Goal: Communication & Community: Answer question/provide support

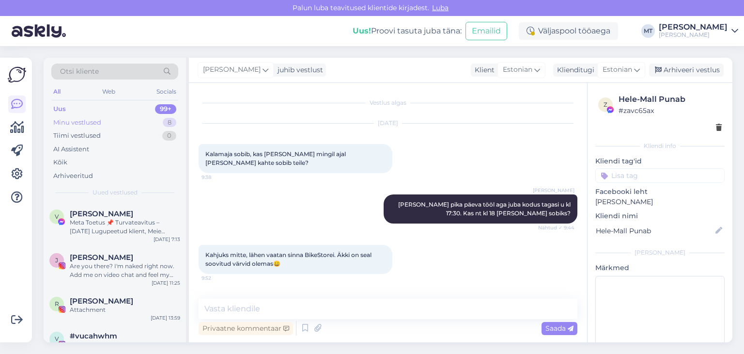
scroll to position [35, 0]
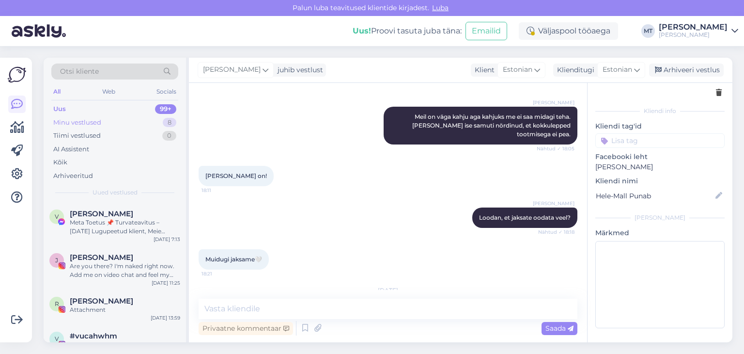
click at [96, 122] on div "Minu vestlused" at bounding box center [77, 123] width 48 height 10
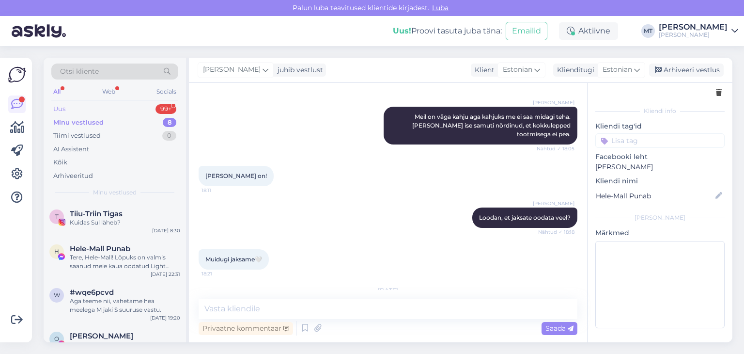
click at [65, 111] on div "Uus" at bounding box center [59, 109] width 12 height 10
drag, startPoint x: 91, startPoint y: 208, endPoint x: 121, endPoint y: 219, distance: 32.1
click at [93, 208] on div "z #zvmkbsl7 1 Tere, [DATE] 9:57" at bounding box center [115, 220] width 143 height 35
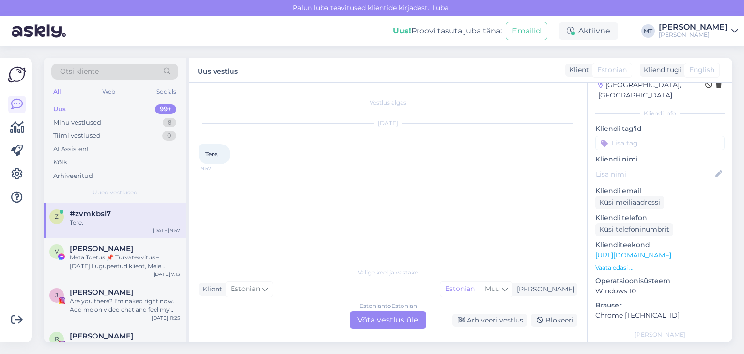
scroll to position [142, 0]
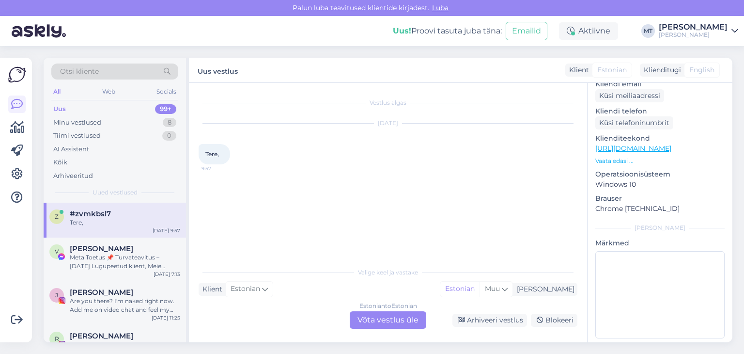
click at [395, 315] on div "Estonian to Estonian Võta vestlus üle" at bounding box center [388, 319] width 77 height 17
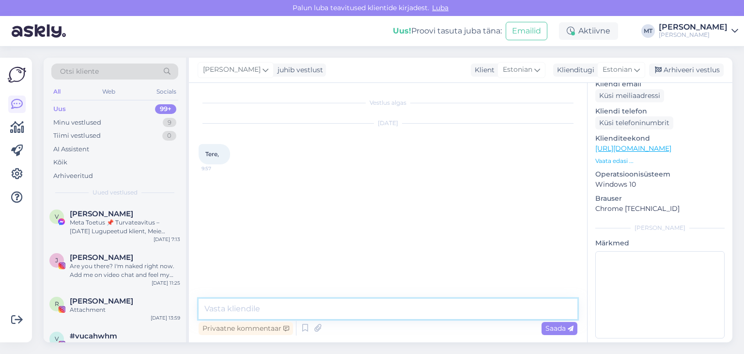
click at [391, 311] on textarea at bounding box center [388, 309] width 379 height 20
type textarea "Tere! Kuidas saan abiks olla?"
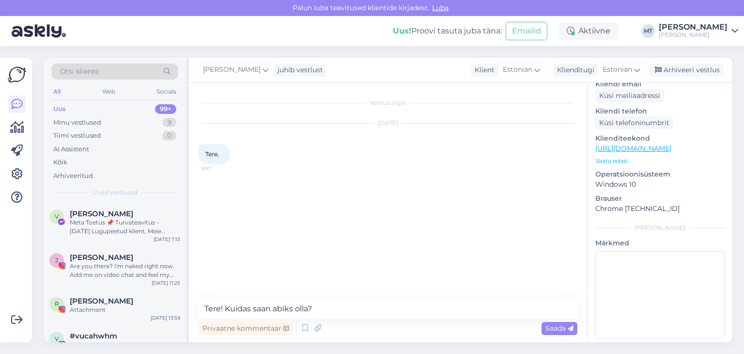
click at [558, 327] on span "Saada" at bounding box center [560, 328] width 28 height 9
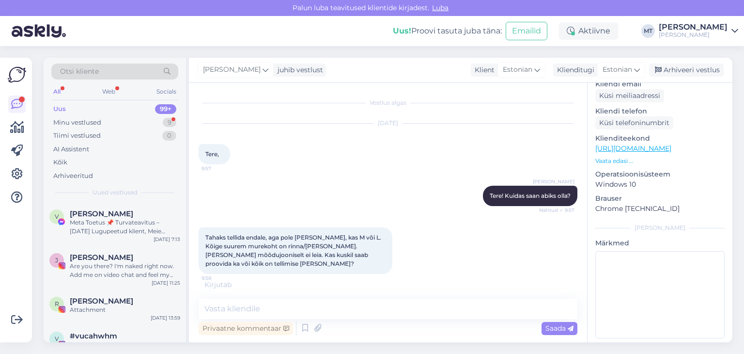
scroll to position [28, 0]
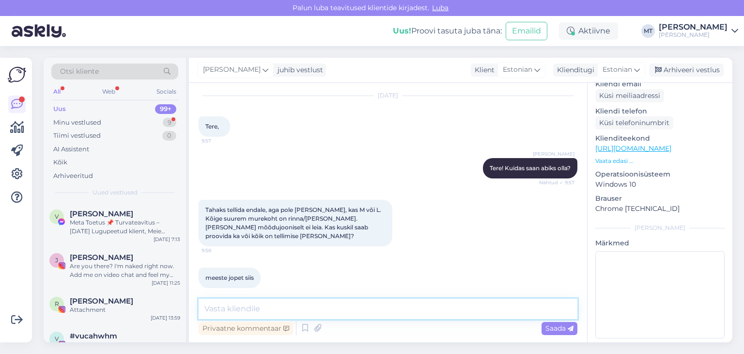
click at [225, 307] on textarea at bounding box center [388, 309] width 379 height 20
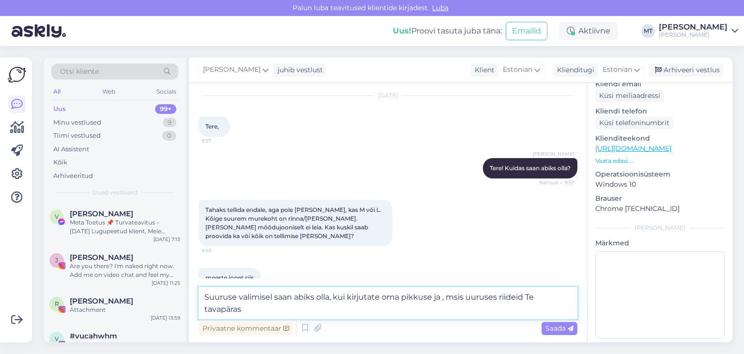
scroll to position [38, 0]
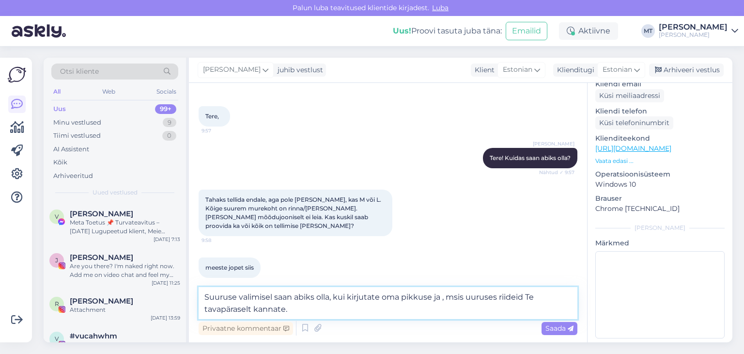
click at [457, 298] on textarea "Suuruse valimisel saan abiks olla, kui kirjutate oma pikkuse ja , msis uuruses …" at bounding box center [388, 303] width 379 height 32
click at [463, 300] on textarea "Suuruse valimisel saan abiks olla, kui kirjutate oma pikkuse ja , mis uuruses r…" at bounding box center [388, 303] width 379 height 32
type textarea "Suuruse valimisel saan abiks olla, kui kirjutate oma pikkuse ja , mis suuruses …"
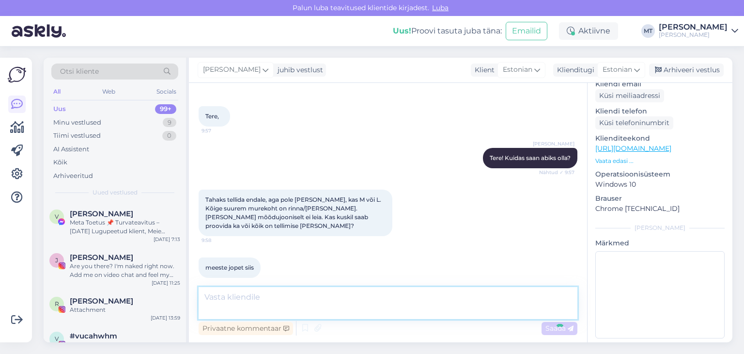
scroll to position [78, 0]
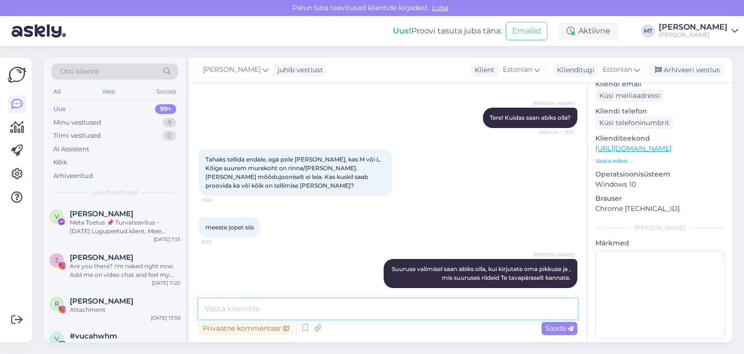
click at [258, 309] on textarea at bounding box center [388, 309] width 379 height 20
click at [252, 307] on textarea "Meie tooted on [PERSON_NAME] lõikega" at bounding box center [388, 309] width 379 height 20
type textarea "Meie tooted on suvasoolised [PERSON_NAME] lõikega"
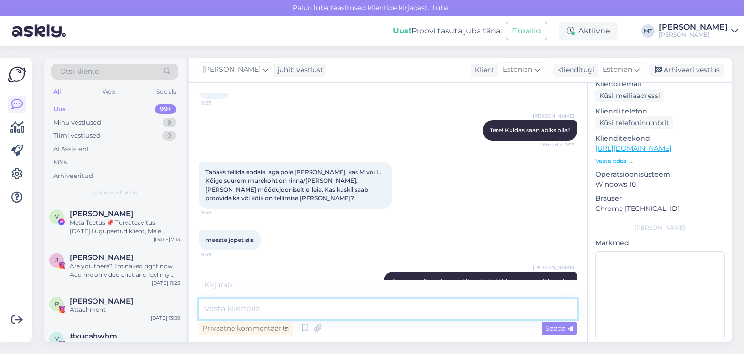
scroll to position [0, 0]
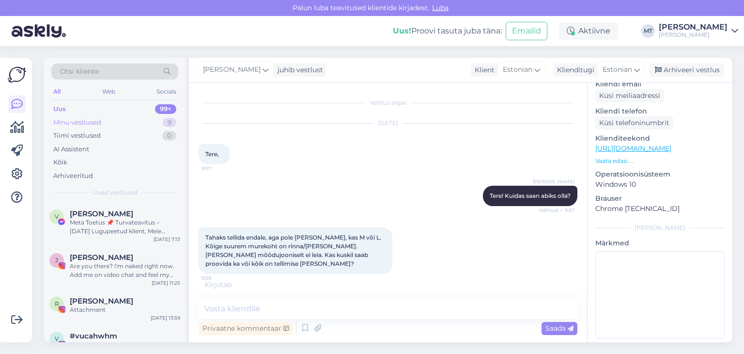
click at [98, 122] on div "Minu vestlused" at bounding box center [77, 123] width 48 height 10
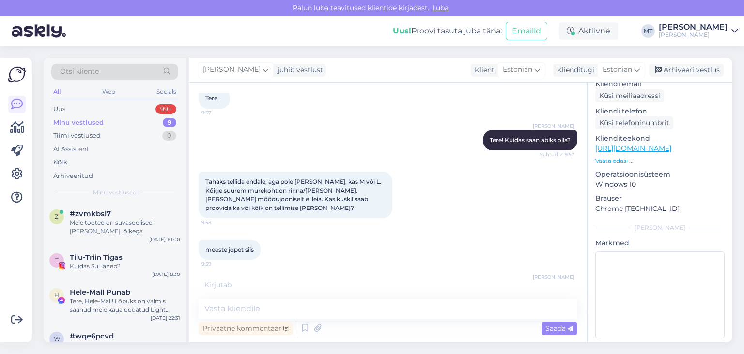
scroll to position [130, 0]
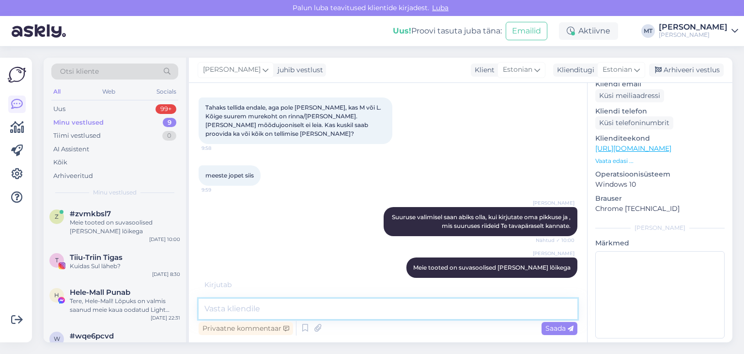
click at [271, 311] on textarea at bounding box center [388, 309] width 379 height 20
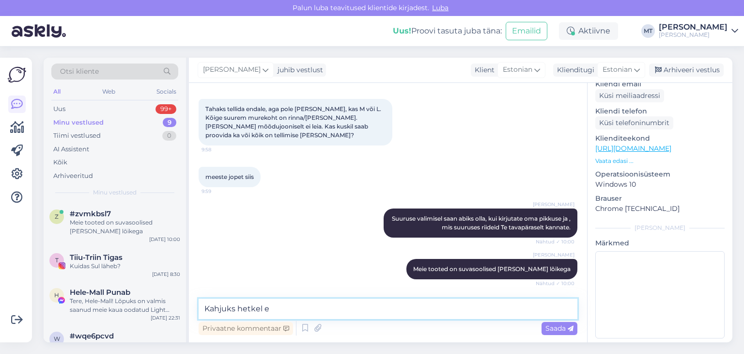
scroll to position [120, 0]
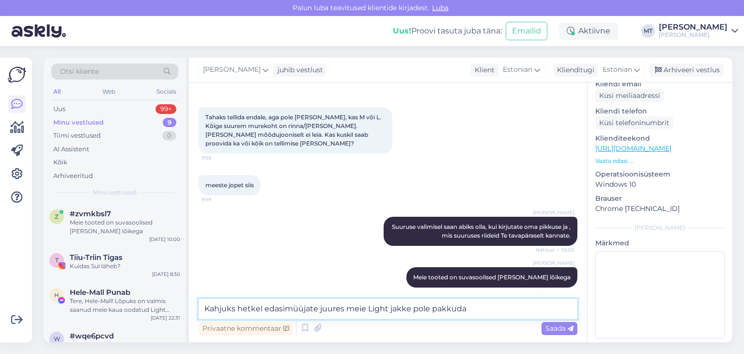
type textarea "Kahjuks hetkel edasimüüjate juures meie Light jakke pole pakkuda."
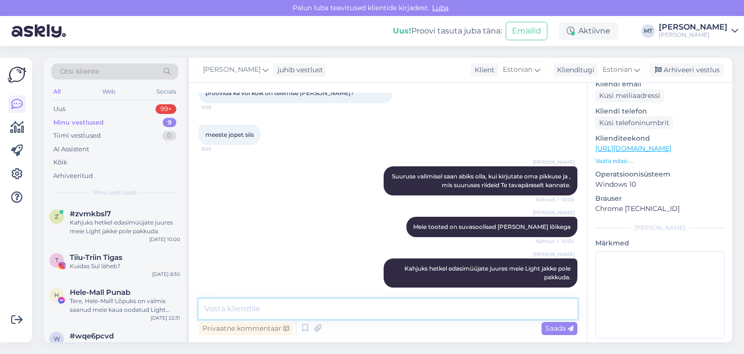
click at [267, 308] on textarea at bounding box center [388, 309] width 379 height 20
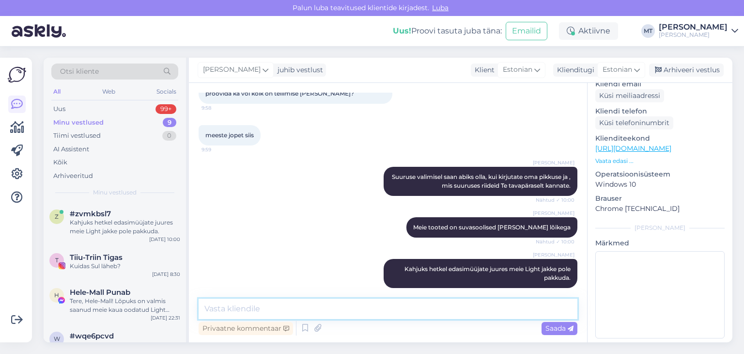
click at [248, 310] on textarea at bounding box center [388, 309] width 379 height 20
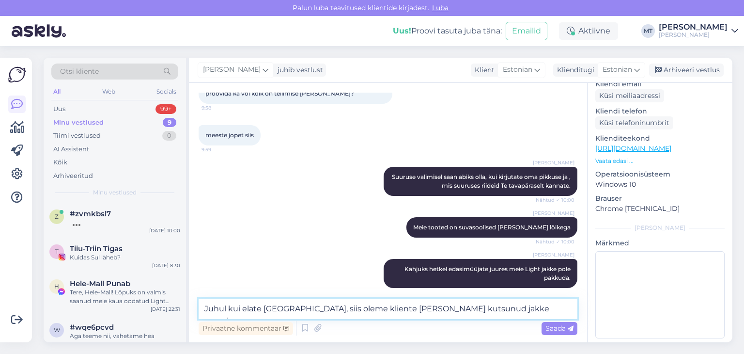
click at [506, 311] on textarea "Juhul kui elate [GEOGRAPHIC_DATA], siis oleme kliente [PERSON_NAME] kutsunud ja…" at bounding box center [388, 309] width 379 height 20
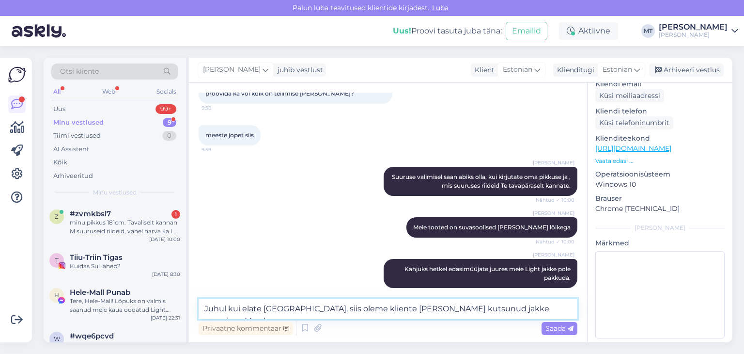
scroll to position [238, 0]
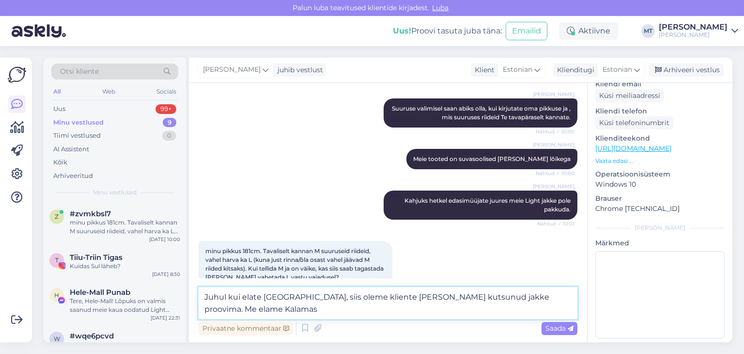
drag, startPoint x: 244, startPoint y: 313, endPoint x: 204, endPoint y: 294, distance: 44.9
click at [204, 294] on textarea "Juhul kui elate [GEOGRAPHIC_DATA], siis oleme kliente [PERSON_NAME] kutsunud ja…" at bounding box center [388, 303] width 379 height 32
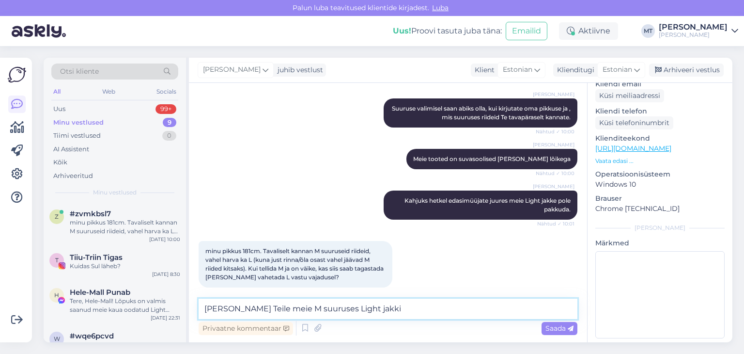
type textarea "[PERSON_NAME] Teile meie M suuruses Light jakki."
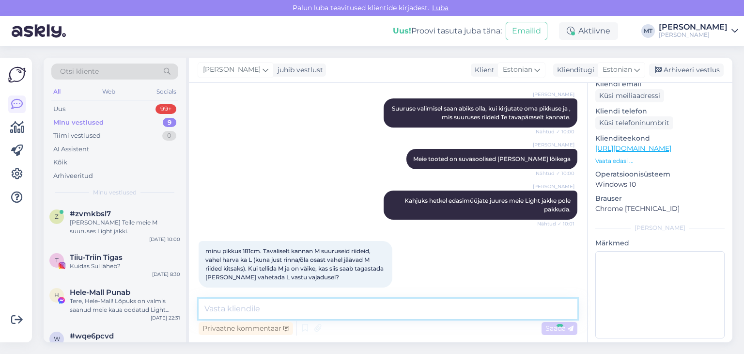
scroll to position [280, 0]
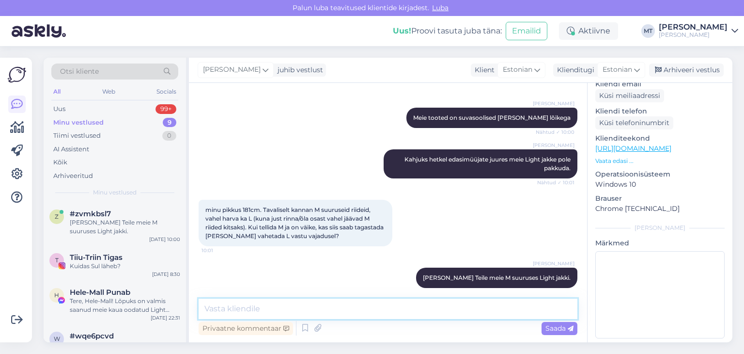
click at [242, 312] on textarea at bounding box center [388, 309] width 379 height 20
type textarea "Vahetamise võimalus on olemas."
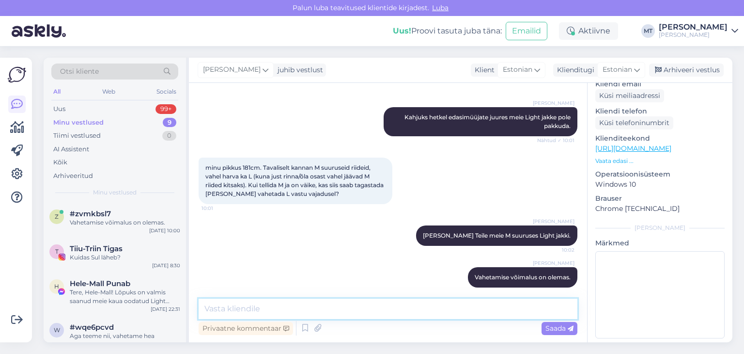
click at [243, 306] on textarea at bounding box center [388, 309] width 379 height 20
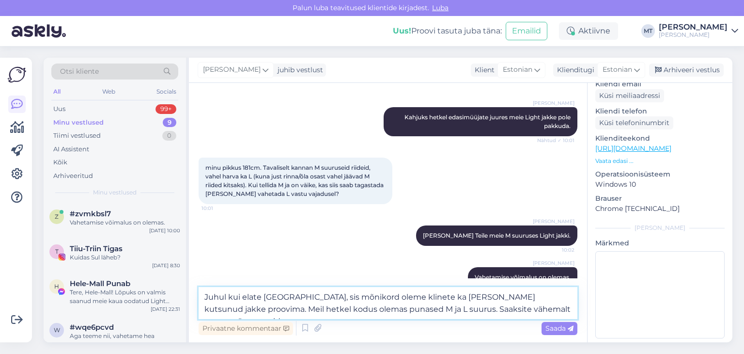
click at [308, 295] on textarea "Juhul kui elate [GEOGRAPHIC_DATA], sis mõnikord oleme klinete ka [PERSON_NAME] …" at bounding box center [388, 303] width 379 height 32
click at [389, 299] on textarea "Juhul kui elate [GEOGRAPHIC_DATA], siis mõnikord oleme klinete ka [PERSON_NAME]…" at bounding box center [388, 303] width 379 height 32
click at [396, 297] on textarea "Juhul kui elate [GEOGRAPHIC_DATA], siis mõnikord oleme klinete ka [PERSON_NAME]…" at bounding box center [388, 303] width 379 height 32
drag, startPoint x: 322, startPoint y: 297, endPoint x: 204, endPoint y: 299, distance: 118.3
click at [204, 299] on textarea "Juhul kui elate [GEOGRAPHIC_DATA], siis mõnikord oleme kliete ka [PERSON_NAME] …" at bounding box center [388, 303] width 379 height 32
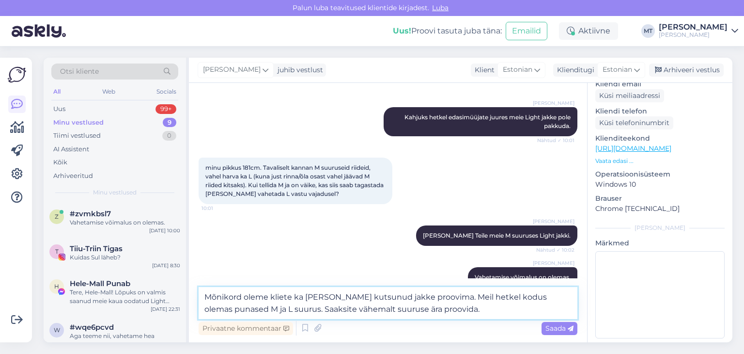
scroll to position [333, 0]
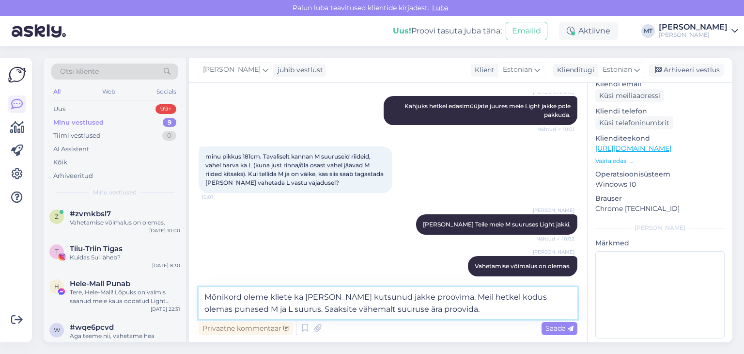
click at [279, 297] on textarea "Mõnikord oleme kliete ka [PERSON_NAME] kutsunud jakke proovima. Meil hetkel kod…" at bounding box center [388, 303] width 379 height 32
click at [287, 297] on textarea "Mõnikord oleme kliete ka [PERSON_NAME] kutsunud jakke proovima. Meil hetkel kod…" at bounding box center [388, 303] width 379 height 32
click at [284, 297] on textarea "Mõnikord oleme kliete ka [PERSON_NAME] kutsunud jakke proovima. Meil hetkel kod…" at bounding box center [388, 303] width 379 height 32
click at [450, 299] on textarea "Mõnikord oleme kliente ka [PERSON_NAME] kutsunud jakke proovima. Meil hetkel ko…" at bounding box center [388, 303] width 379 height 32
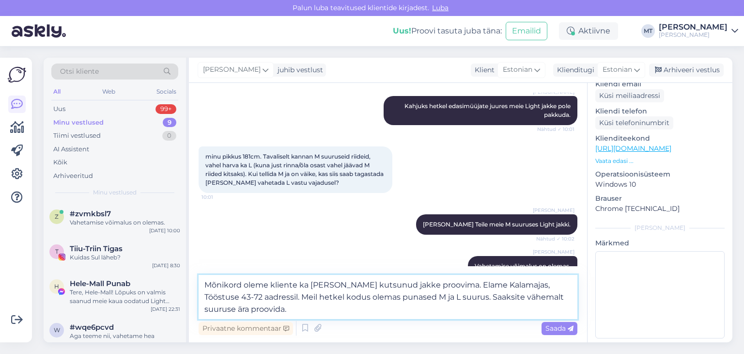
click at [440, 299] on textarea "Mõnikord oleme kliente ka [PERSON_NAME] kutsunud jakke proovima. Elame Kalamaja…" at bounding box center [388, 297] width 379 height 44
click at [249, 310] on textarea "Mõnikord oleme kliente ka [PERSON_NAME] kutsunud jakke proovima. Elame Kalamaja…" at bounding box center [388, 297] width 379 height 44
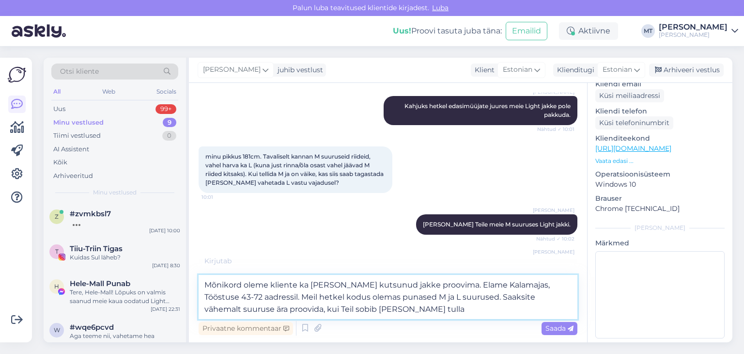
type textarea "Mõnikord oleme kliente ka [PERSON_NAME] kutsunud jakke proovima. Elame Kalamaja…"
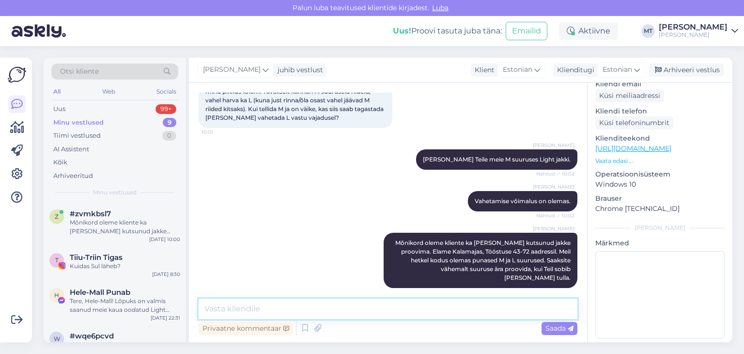
scroll to position [440, 0]
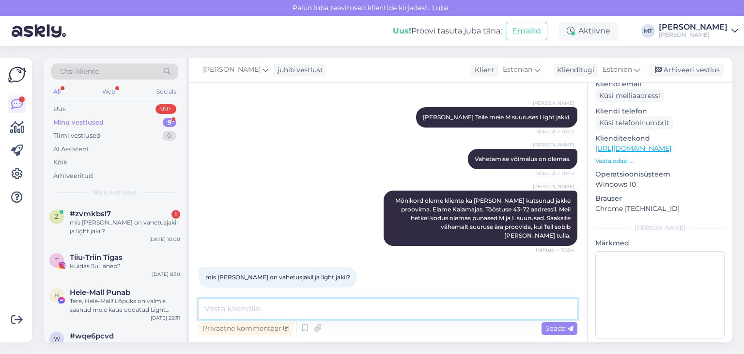
click at [235, 305] on textarea at bounding box center [388, 309] width 379 height 20
type textarea "p"
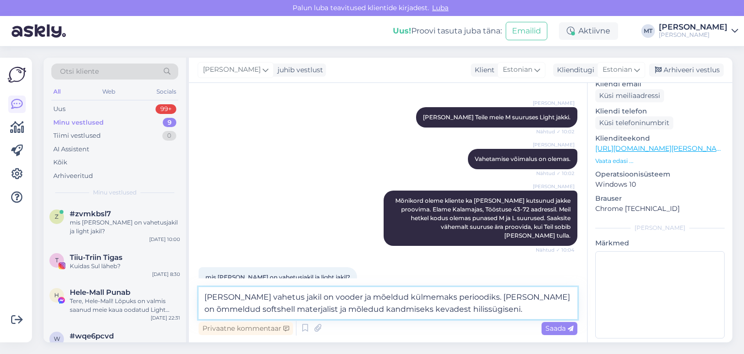
click at [349, 310] on textarea "[PERSON_NAME] vahetus jakil on vooder ja mõeldud külmemaks perioodiks. [PERSON_…" at bounding box center [388, 303] width 379 height 32
click at [360, 309] on textarea "[PERSON_NAME] vahetus jakil on vooder ja mõeldud külmemaks perioodiks. [PERSON_…" at bounding box center [388, 303] width 379 height 32
type textarea "[PERSON_NAME] vahetus jakil on vooder ja mõeldud külmemaks perioodiks. [PERSON_…"
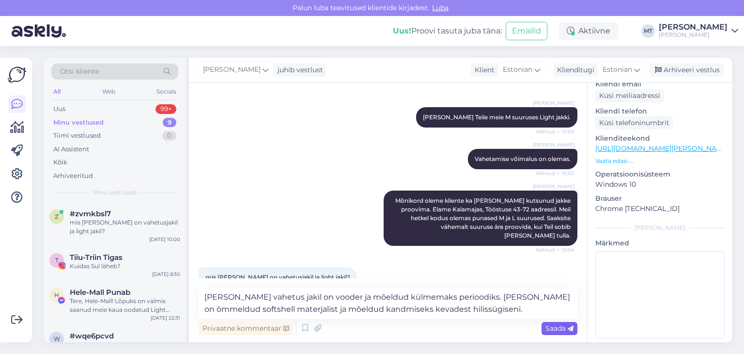
click at [549, 324] on span "Saada" at bounding box center [560, 328] width 28 height 9
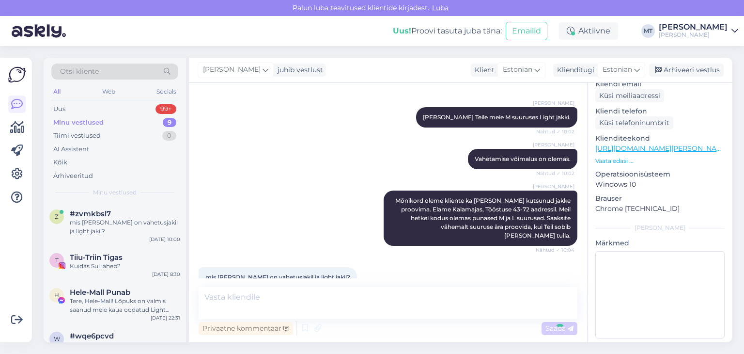
scroll to position [499, 0]
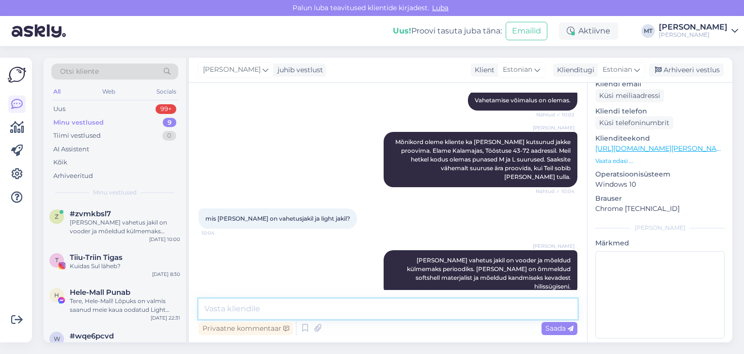
click at [270, 307] on textarea at bounding box center [388, 309] width 379 height 20
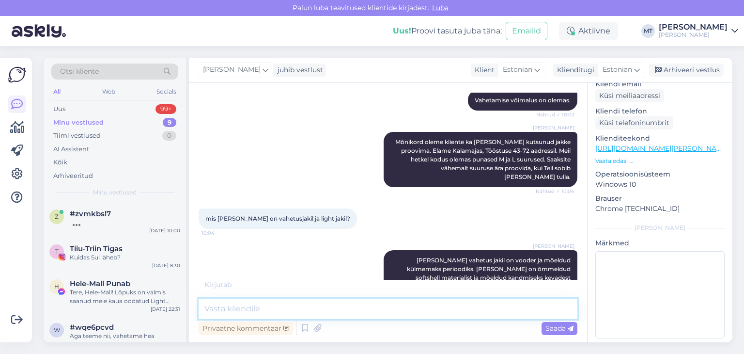
click at [275, 312] on textarea at bounding box center [388, 309] width 379 height 20
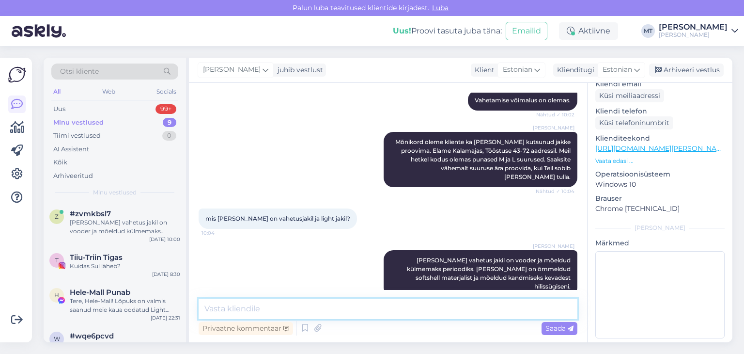
click at [225, 312] on textarea at bounding box center [388, 309] width 379 height 20
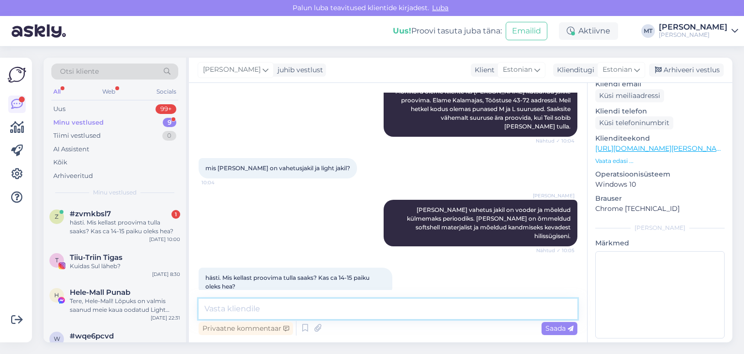
click at [214, 314] on textarea at bounding box center [388, 309] width 379 height 20
click at [210, 311] on textarea at bounding box center [388, 309] width 379 height 20
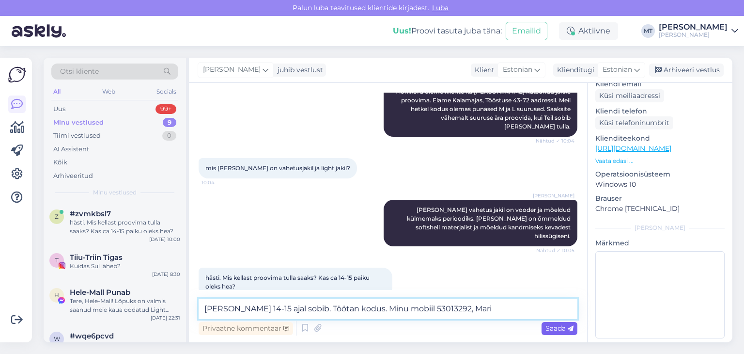
type textarea "[PERSON_NAME] 14-15 ajal sobib. Töötan kodus. Minu mobiil 53013292, Mari"
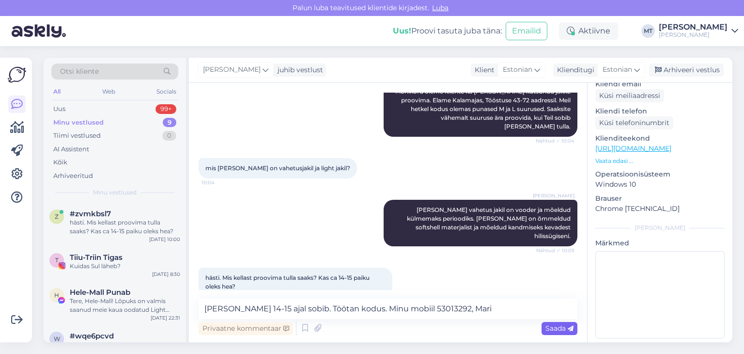
click at [559, 329] on span "Saada" at bounding box center [560, 328] width 28 height 9
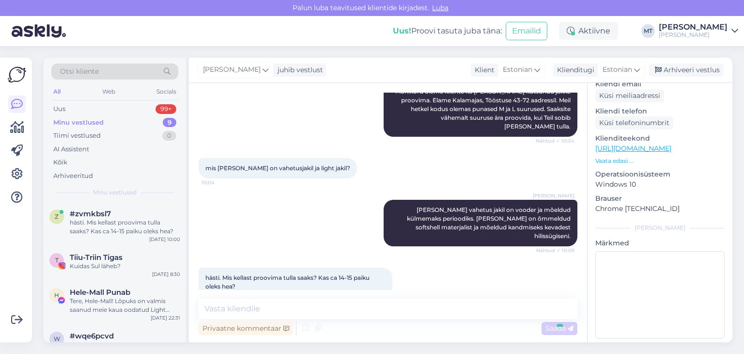
scroll to position [600, 0]
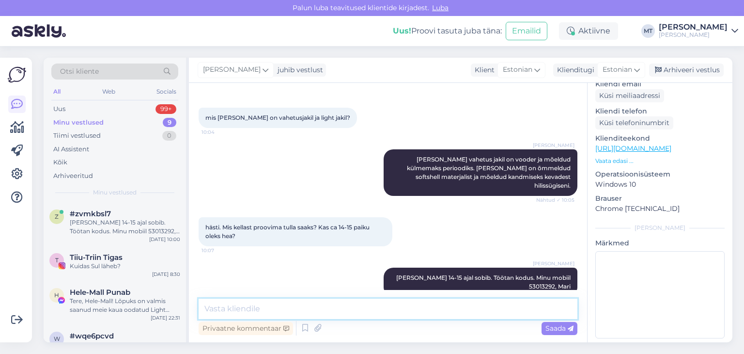
click at [278, 310] on textarea at bounding box center [388, 309] width 379 height 20
type textarea "Helistage [PERSON_NAME] olete, [PERSON_NAME]."
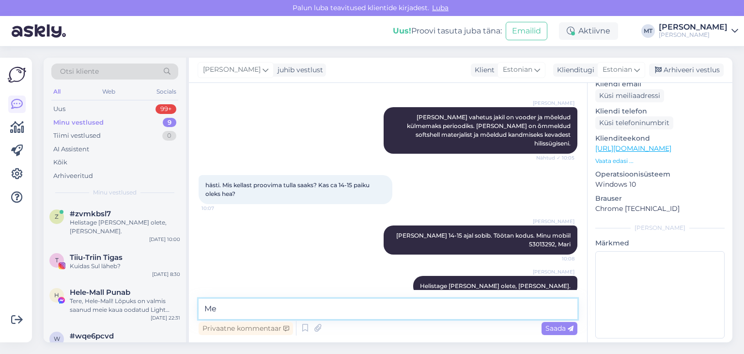
type textarea "M"
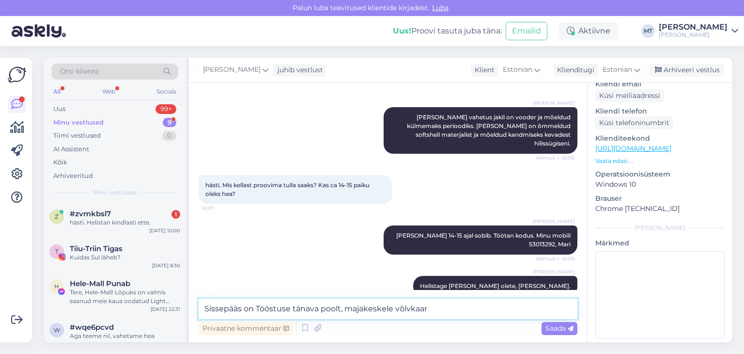
scroll to position [683, 0]
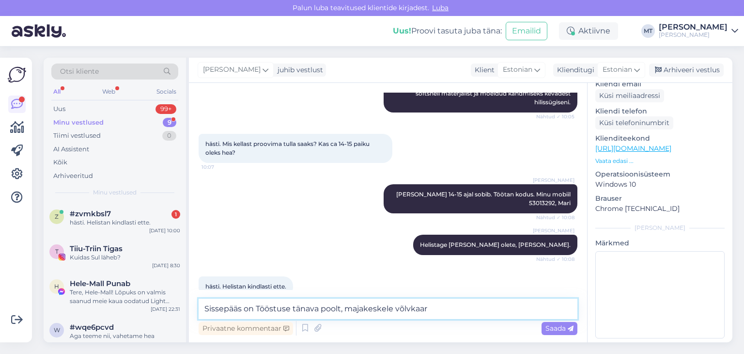
drag, startPoint x: 340, startPoint y: 310, endPoint x: 357, endPoint y: 311, distance: 16.5
click at [357, 311] on textarea "Sissepääs on Tööstuse tänava poolt, majakeskele võlvkaar" at bounding box center [388, 309] width 379 height 20
click at [363, 311] on textarea "Sissepääs on Tööstuse tänava poolt, majakeskele võlvkaar" at bounding box center [388, 309] width 379 height 20
click at [396, 307] on textarea "Sissepääs on Tööstuse tänava poolt, maja keskele võlvkaar" at bounding box center [388, 309] width 379 height 20
click at [436, 308] on textarea "Sissepääs on Tööstuse tänava poolt, [PERSON_NAME] võlvkaar" at bounding box center [388, 309] width 379 height 20
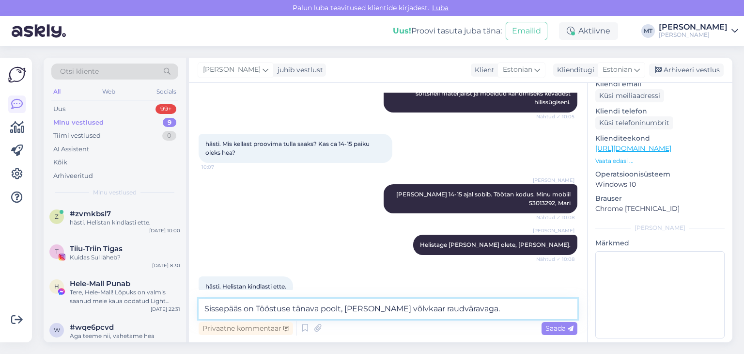
type textarea "Sissepääs on Tööstuse tänava poolt, [PERSON_NAME] võlvkaar raudväravaga."
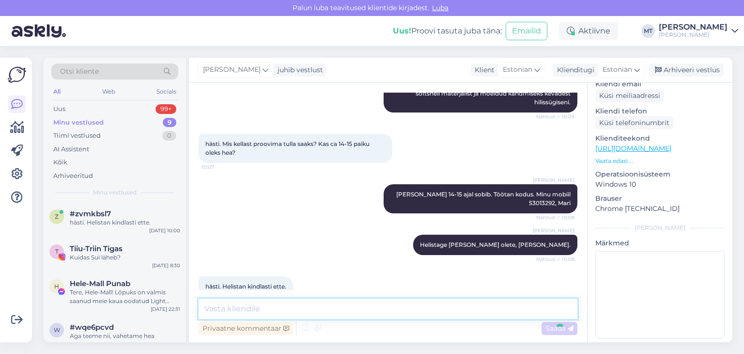
scroll to position [733, 0]
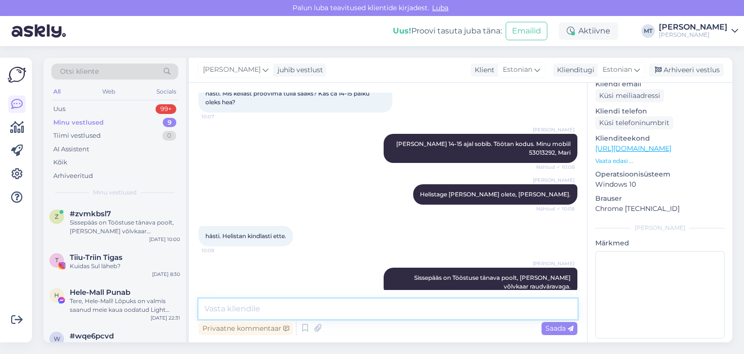
click at [219, 307] on textarea at bounding box center [388, 309] width 379 height 20
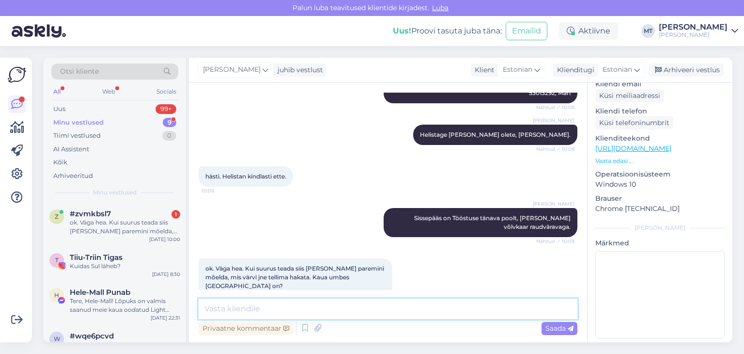
click at [227, 310] on textarea at bounding box center [388, 309] width 379 height 20
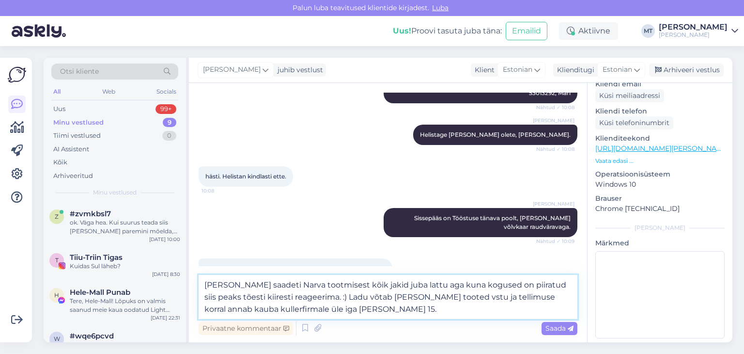
click at [406, 300] on textarea "[PERSON_NAME] saadeti Narva tootmisest kõik jakid juba lattu aga kuna kogused o…" at bounding box center [388, 297] width 379 height 44
click at [367, 313] on textarea "[PERSON_NAME] saadeti Narva tootmisest kõik jakid juba lattu aga kuna kogused o…" at bounding box center [388, 297] width 379 height 44
type textarea "[PERSON_NAME] saadeti Narva tootmisest kõik jakid juba lattu aga kuna kogused o…"
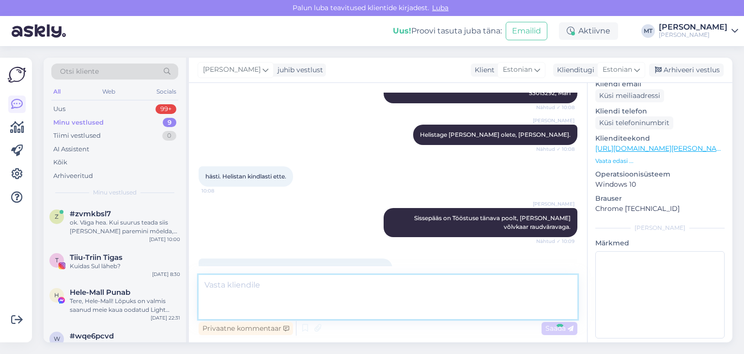
scroll to position [861, 0]
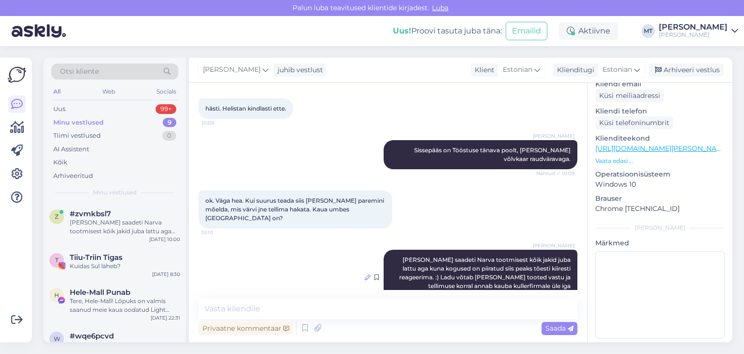
click at [365, 274] on icon at bounding box center [368, 277] width 6 height 6
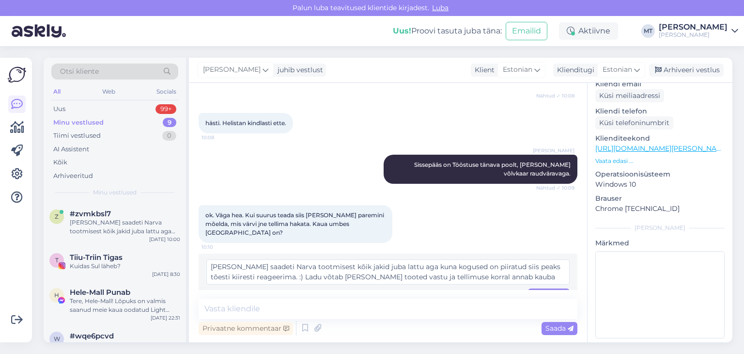
scroll to position [10, 0]
click at [263, 260] on textarea "[PERSON_NAME] saadeti Narva tootmisest kõik jakid juba lattu aga kuna kogused o…" at bounding box center [388, 271] width 364 height 25
type textarea "[PERSON_NAME] saadeti Narva tootmisest kõik jakid juba lattu aga kuna kogused o…"
click at [534, 290] on span "Muuda" at bounding box center [549, 294] width 34 height 9
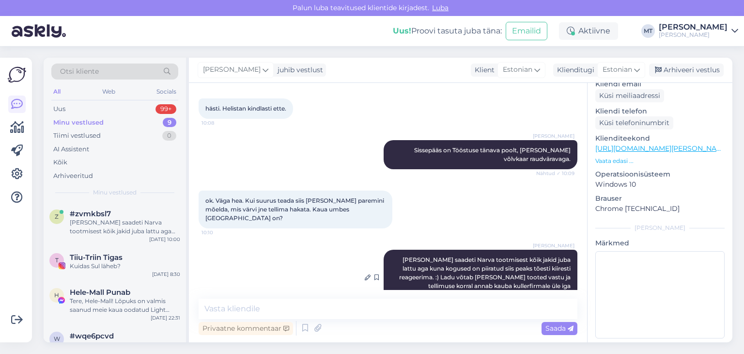
scroll to position [869, 0]
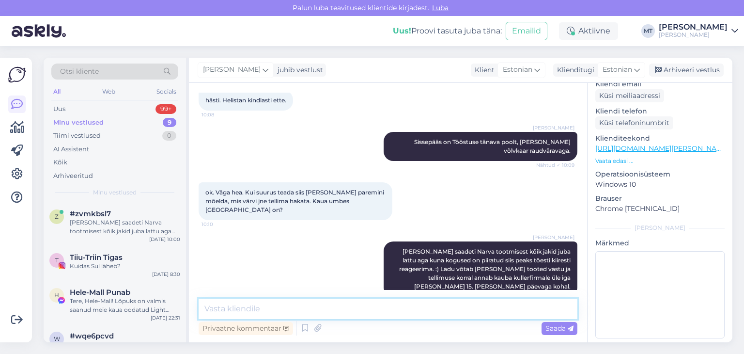
click at [276, 309] on textarea at bounding box center [388, 309] width 379 height 20
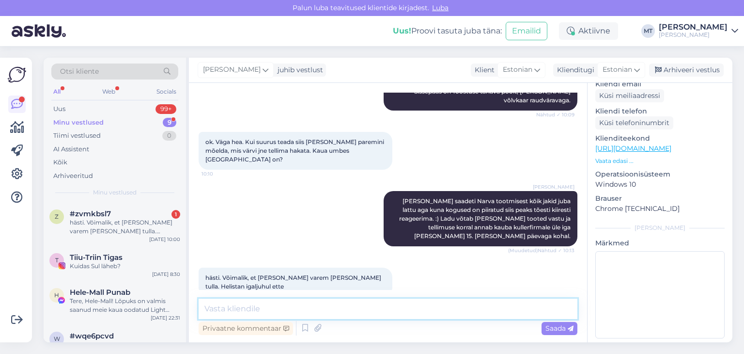
click at [217, 310] on textarea at bounding box center [388, 309] width 379 height 20
type textarea "Teeme nii! Ootan!"
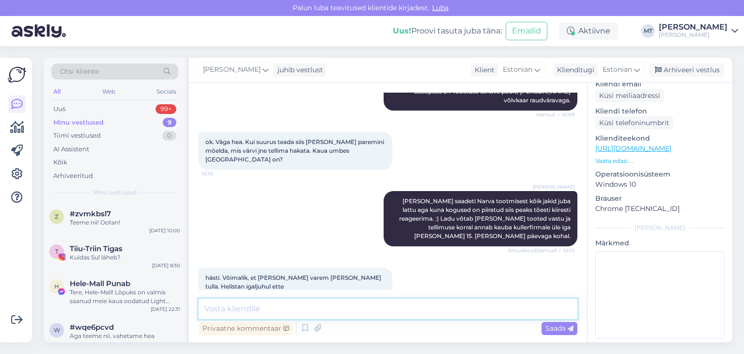
scroll to position [962, 0]
